Goal: Connect with others: Establish contact or relationships with other users

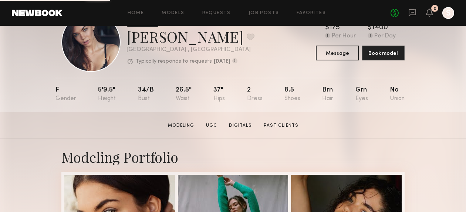
scroll to position [30, 0]
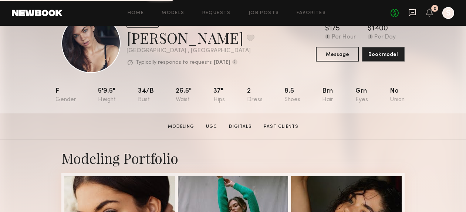
click at [409, 14] on icon at bounding box center [412, 12] width 7 height 7
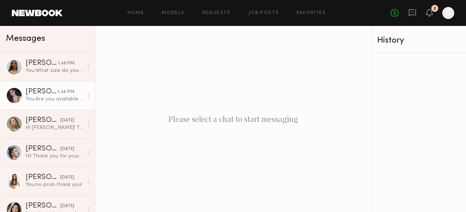
click at [45, 96] on div "You: Are you available for a quick call before [DATE] to align on the details?" at bounding box center [55, 98] width 58 height 7
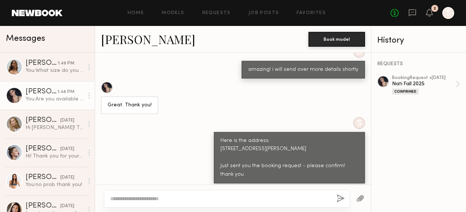
scroll to position [733, 0]
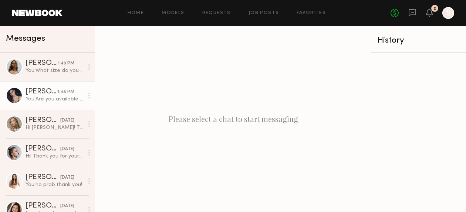
click at [27, 92] on div "[PERSON_NAME]" at bounding box center [42, 91] width 32 height 7
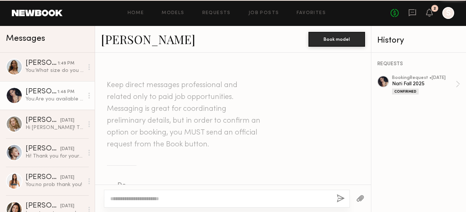
scroll to position [733, 0]
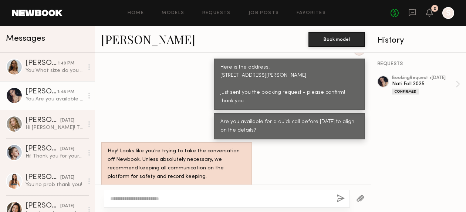
click at [16, 96] on div at bounding box center [14, 95] width 17 height 17
click at [117, 37] on link "[PERSON_NAME]" at bounding box center [148, 39] width 94 height 16
